Goal: Information Seeking & Learning: Learn about a topic

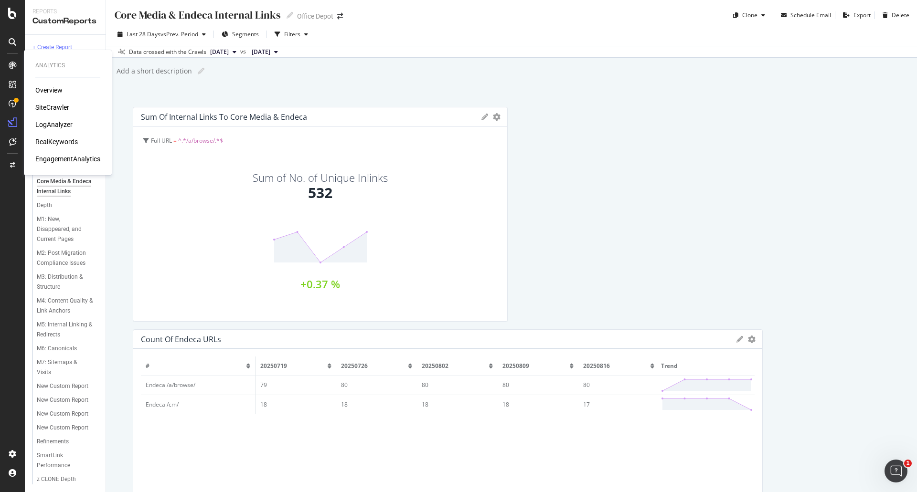
click at [55, 123] on div "LogAnalyzer" at bounding box center [53, 125] width 37 height 10
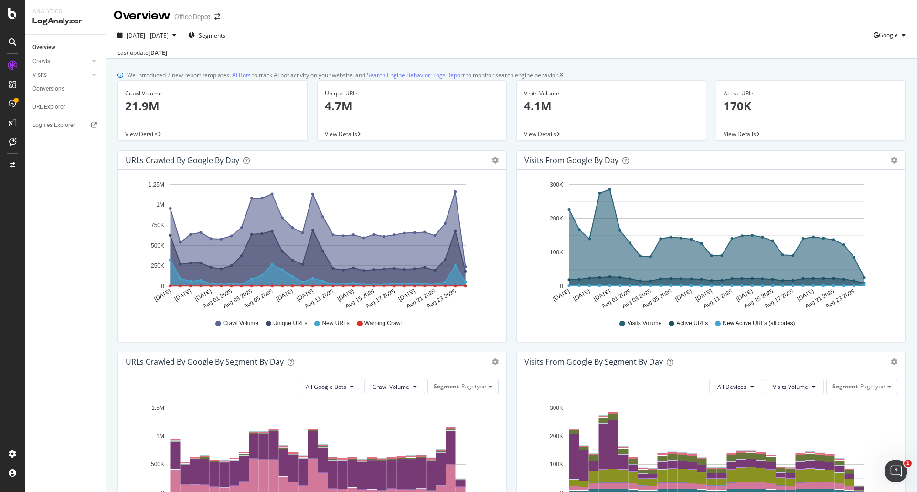
click at [357, 327] on icon at bounding box center [360, 324] width 6 height 6
click at [51, 126] on div "AlertPanel" at bounding box center [50, 127] width 31 height 10
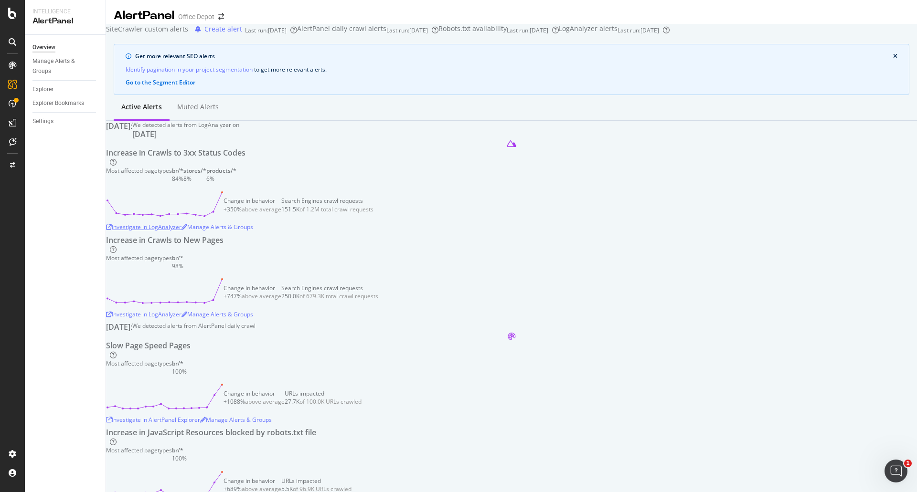
click at [181, 231] on div "Investigate in LogAnalyzer" at bounding box center [143, 227] width 75 height 8
